Goal: Check status: Check status

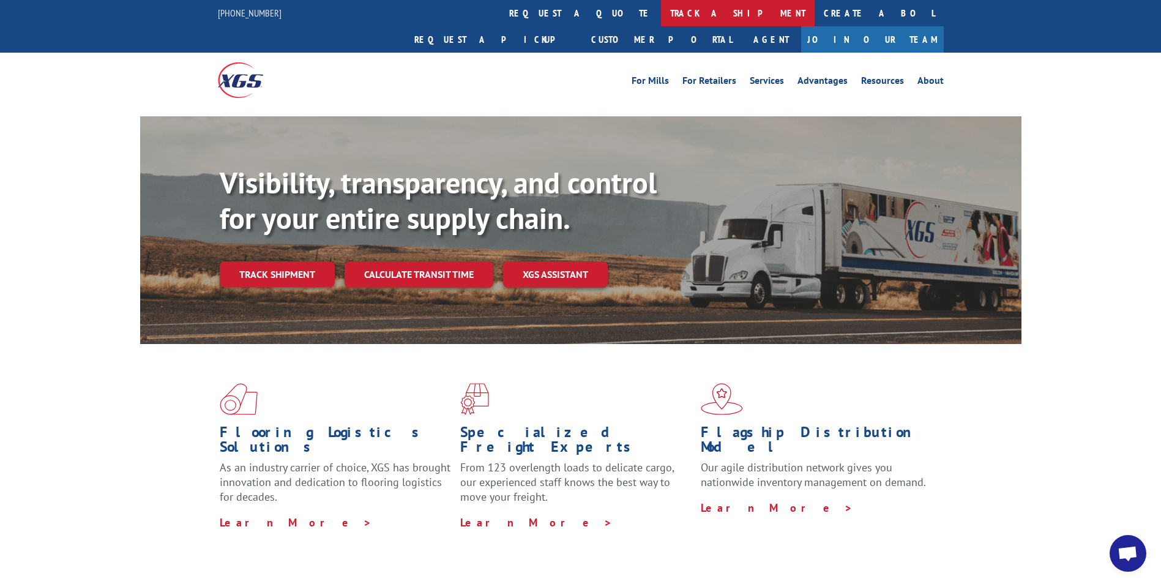
click at [661, 18] on link "track a shipment" at bounding box center [738, 13] width 154 height 26
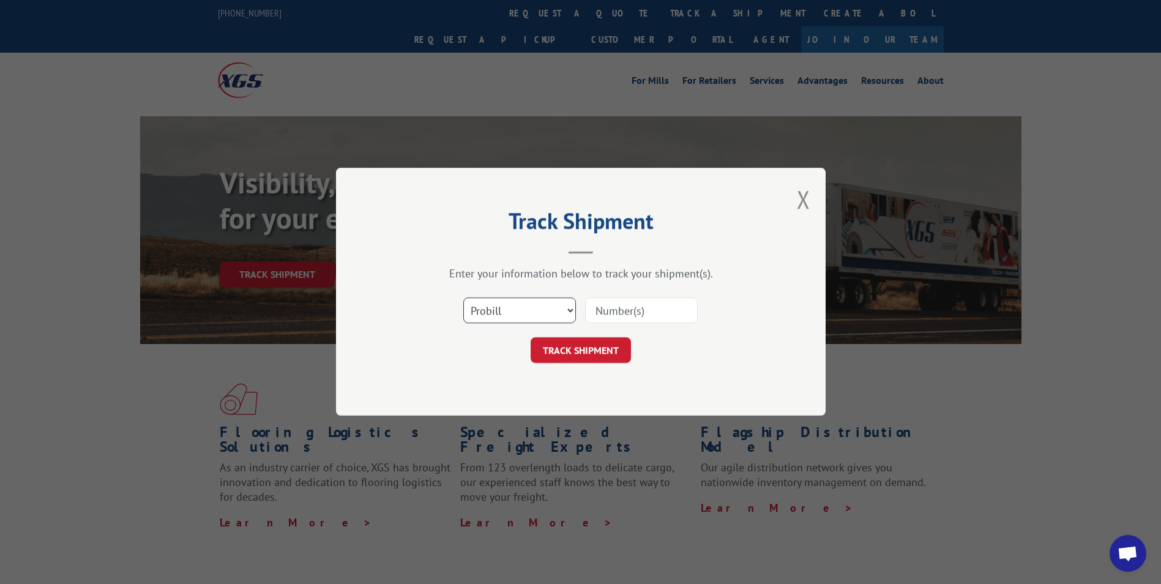
click at [550, 310] on select "Select category... Probill BOL PO" at bounding box center [519, 311] width 113 height 26
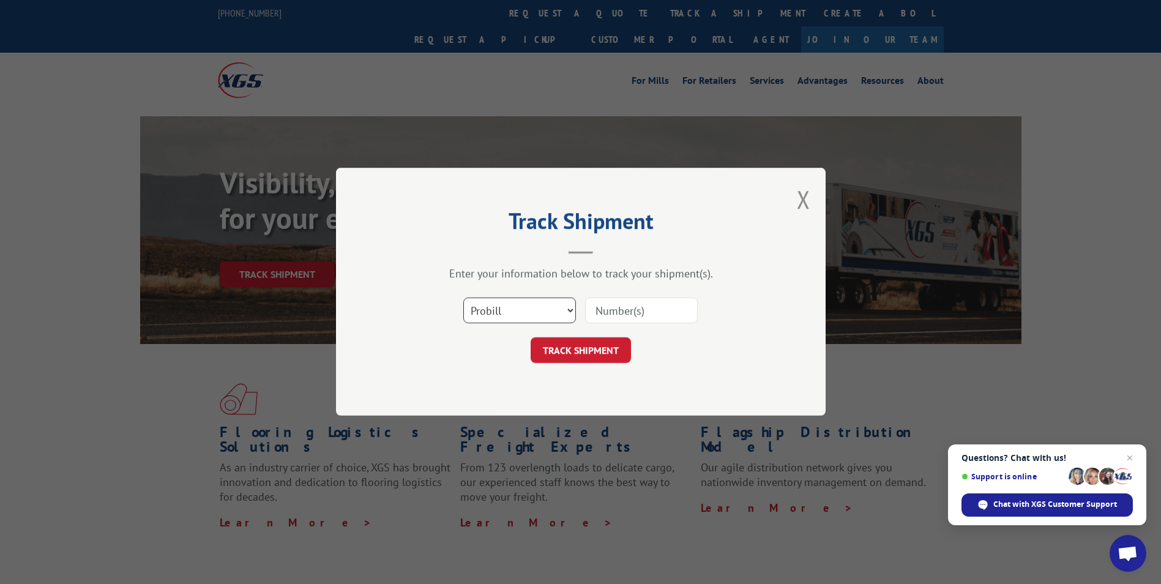
select select "bol"
click at [463, 298] on select "Select category... Probill BOL PO" at bounding box center [519, 311] width 113 height 26
click at [602, 312] on input at bounding box center [641, 311] width 113 height 26
type input "3372071"
click at [585, 355] on button "TRACK SHIPMENT" at bounding box center [581, 351] width 100 height 26
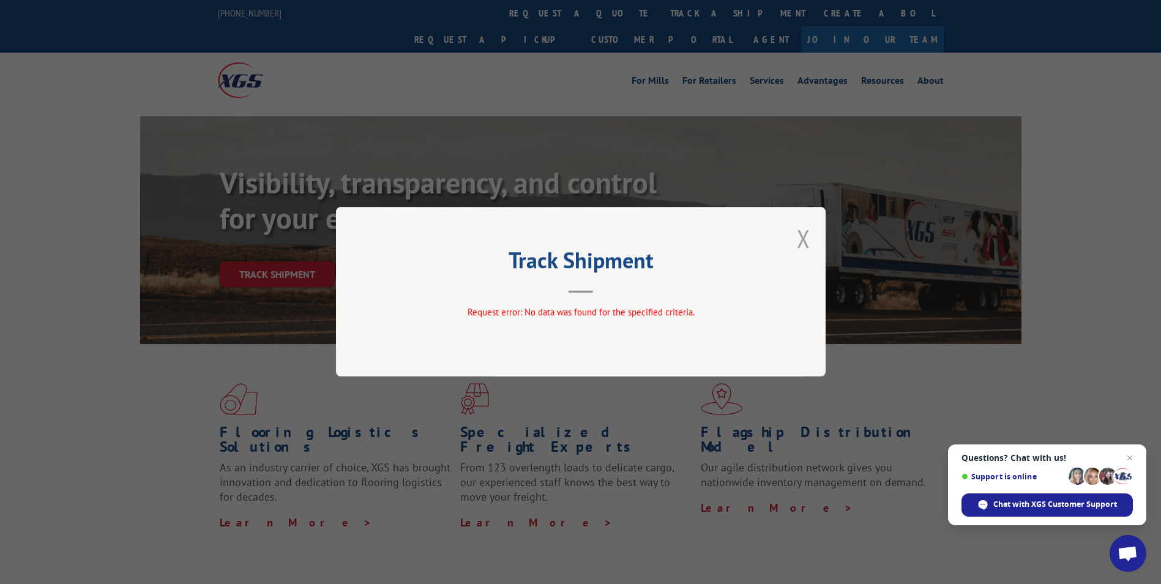
click at [801, 241] on button "Close modal" at bounding box center [803, 238] width 13 height 32
